Goal: Check status: Check status

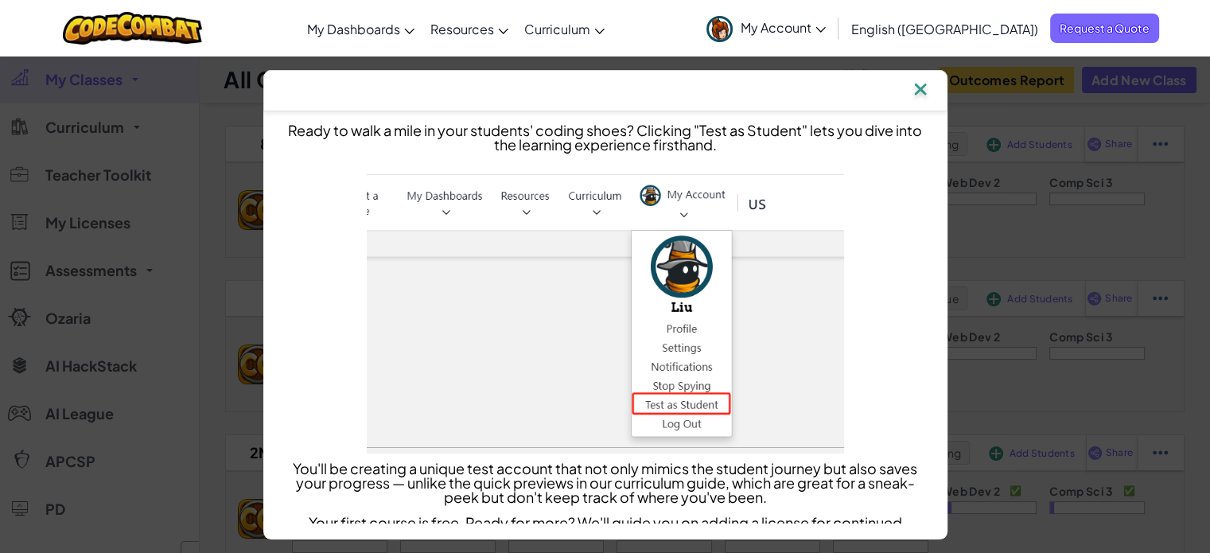
click at [927, 88] on img at bounding box center [920, 91] width 21 height 24
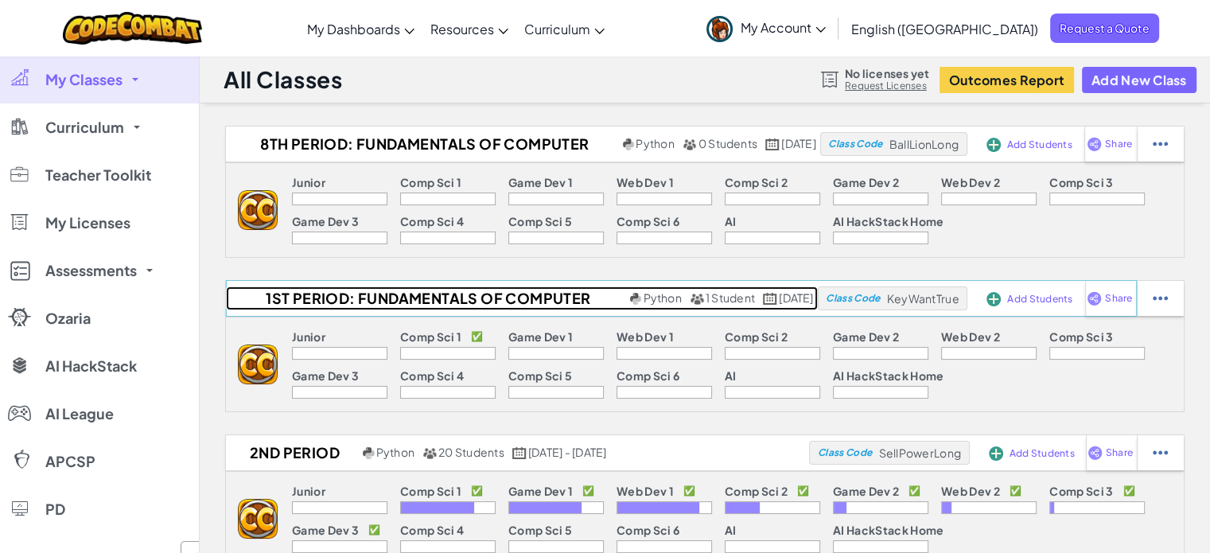
click at [387, 298] on h2 "1st Period: Fundamentals of Computer Science" at bounding box center [426, 298] width 400 height 24
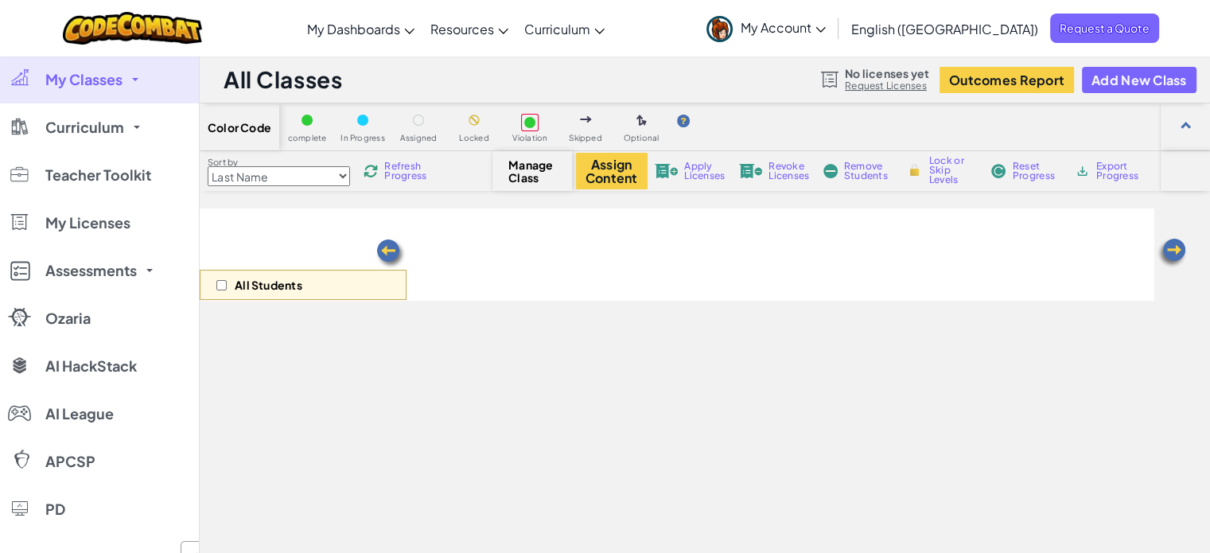
select select "560f1a9f22961295f9427742"
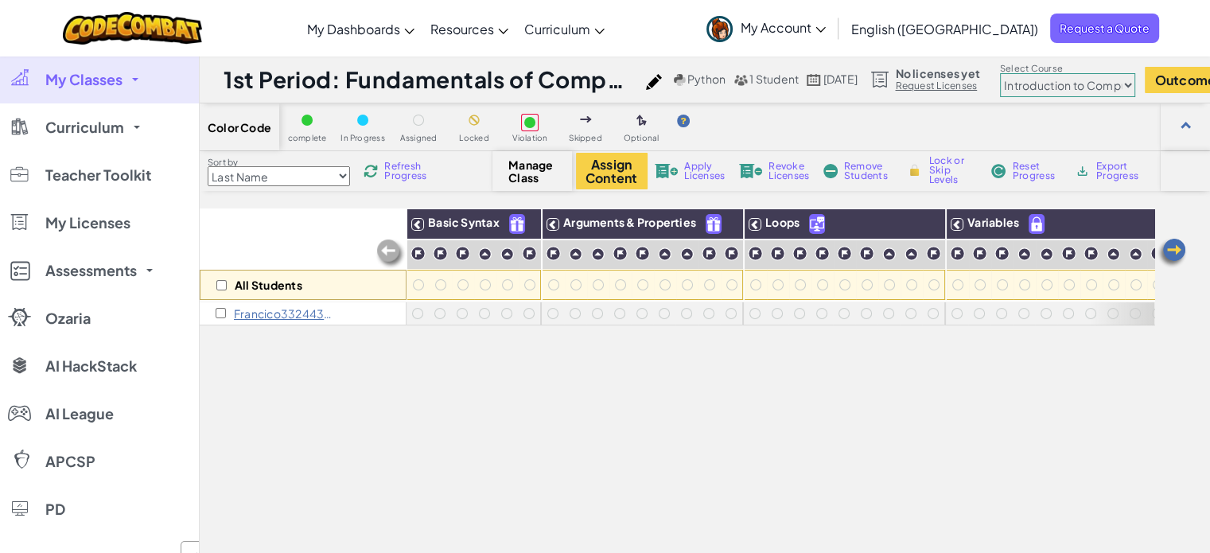
click at [261, 310] on p "Francico33244379 S" at bounding box center [283, 313] width 99 height 13
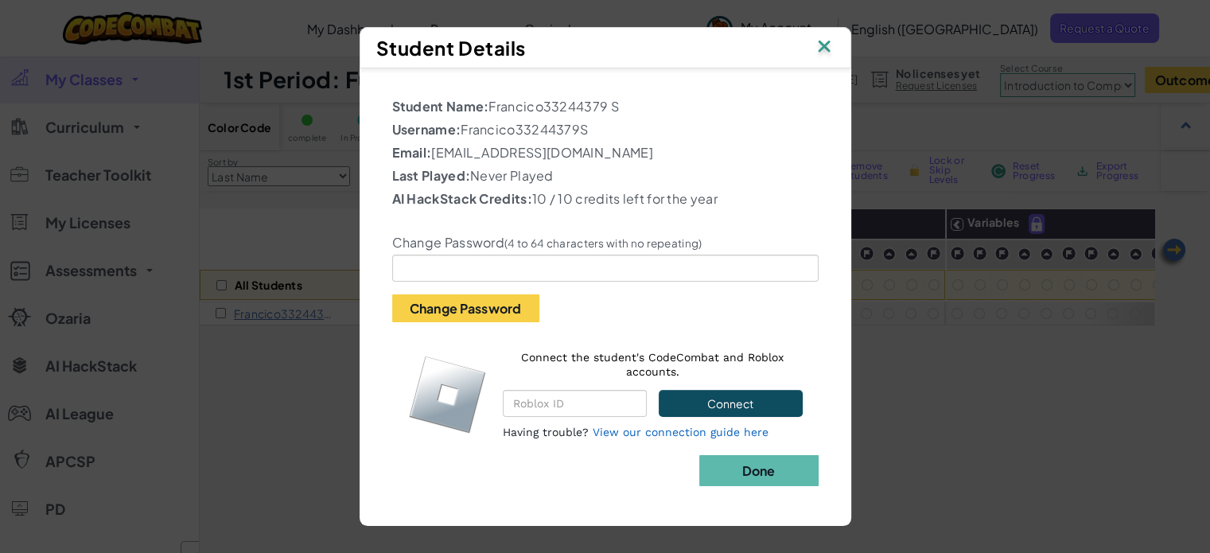
click at [820, 45] on img at bounding box center [824, 48] width 21 height 24
